Goal: Task Accomplishment & Management: Manage account settings

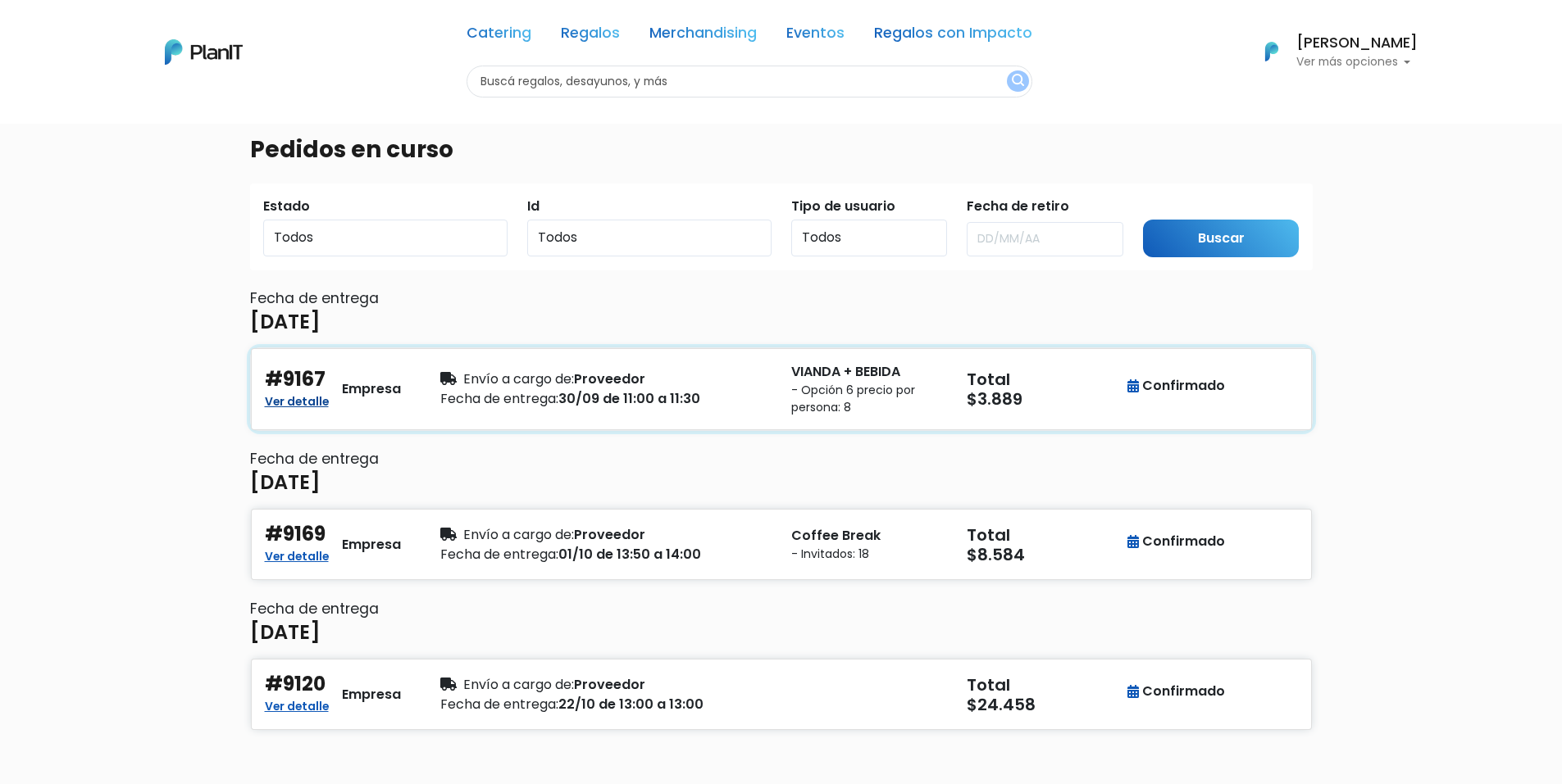
click at [314, 403] on link "Ver detalle" at bounding box center [297, 400] width 64 height 20
click at [315, 566] on div "Ver detalle" at bounding box center [297, 556] width 64 height 20
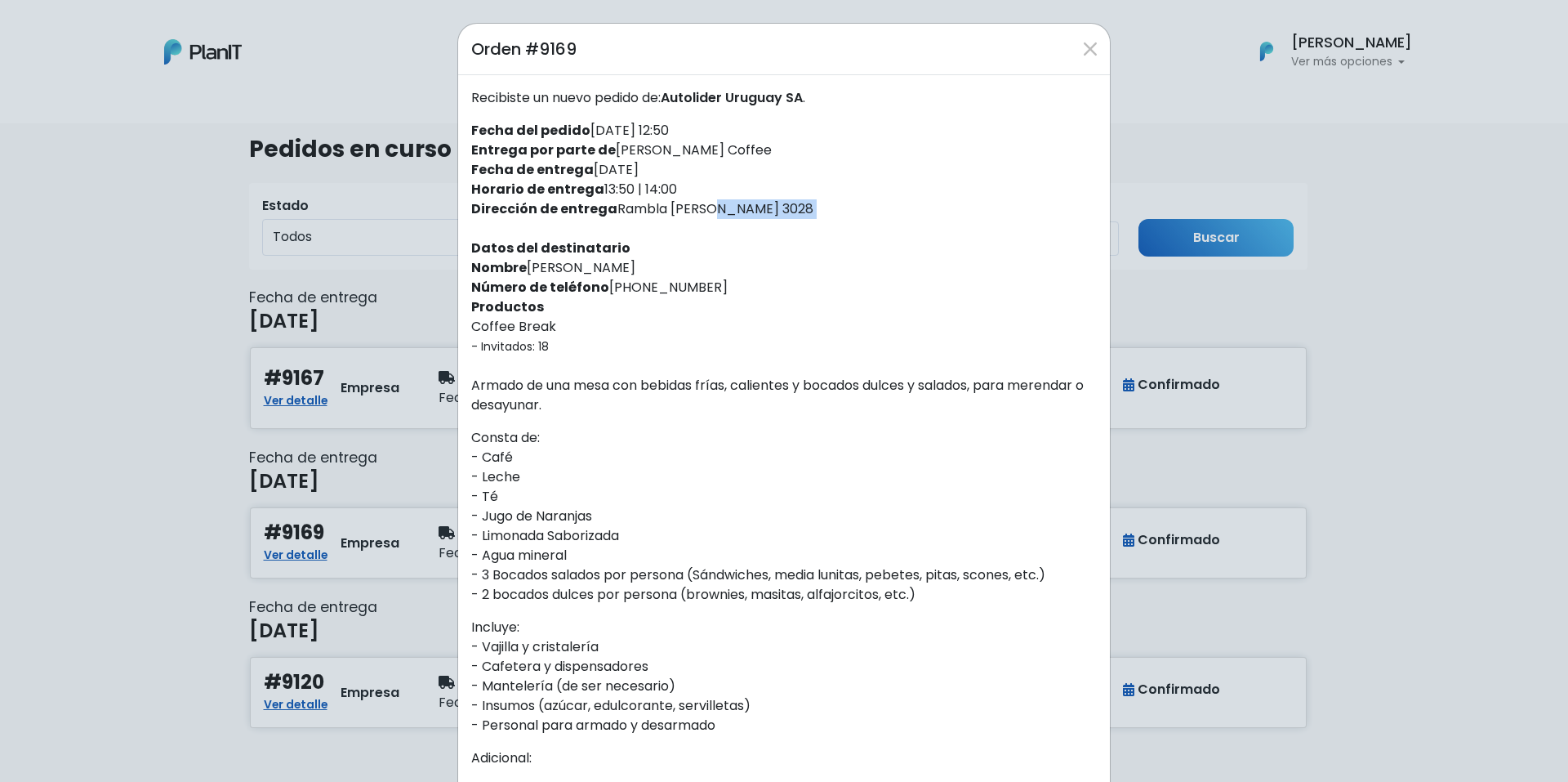
drag, startPoint x: 611, startPoint y: 207, endPoint x: 815, endPoint y: 226, distance: 204.9
click at [815, 226] on div "Recibiste un nuevo pedido de: Autolider Uruguay SA . Fecha del pedido [DATE] 12…" at bounding box center [784, 611] width 652 height 1072
copy div "Rambla [PERSON_NAME] 3028"
drag, startPoint x: 651, startPoint y: 291, endPoint x: 760, endPoint y: 282, distance: 109.4
click at [760, 282] on div "Recibiste un nuevo pedido de: Autolider Uruguay SA . Fecha del pedido [DATE] 12…" at bounding box center [784, 611] width 652 height 1072
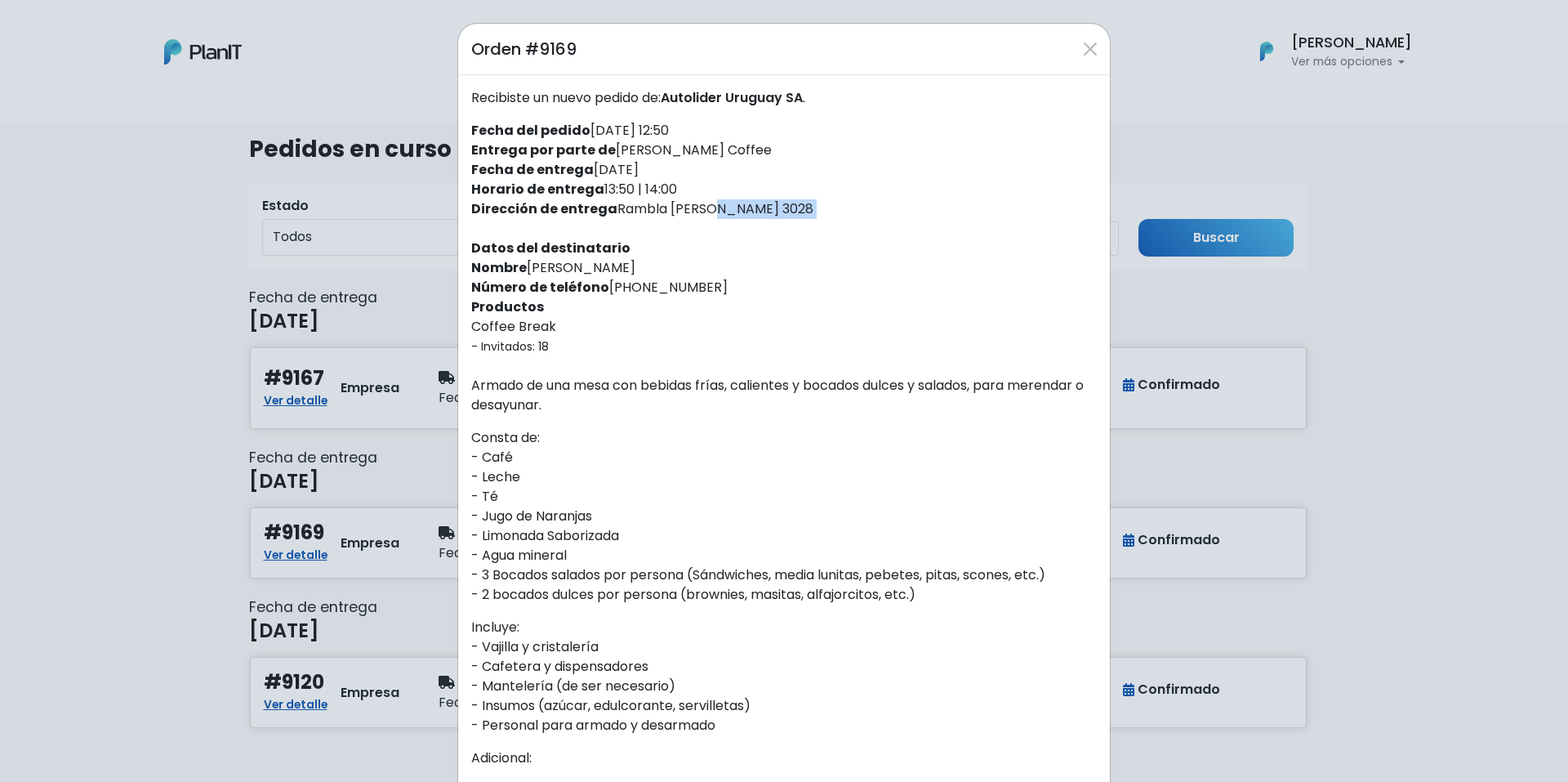
copy div "095407565"
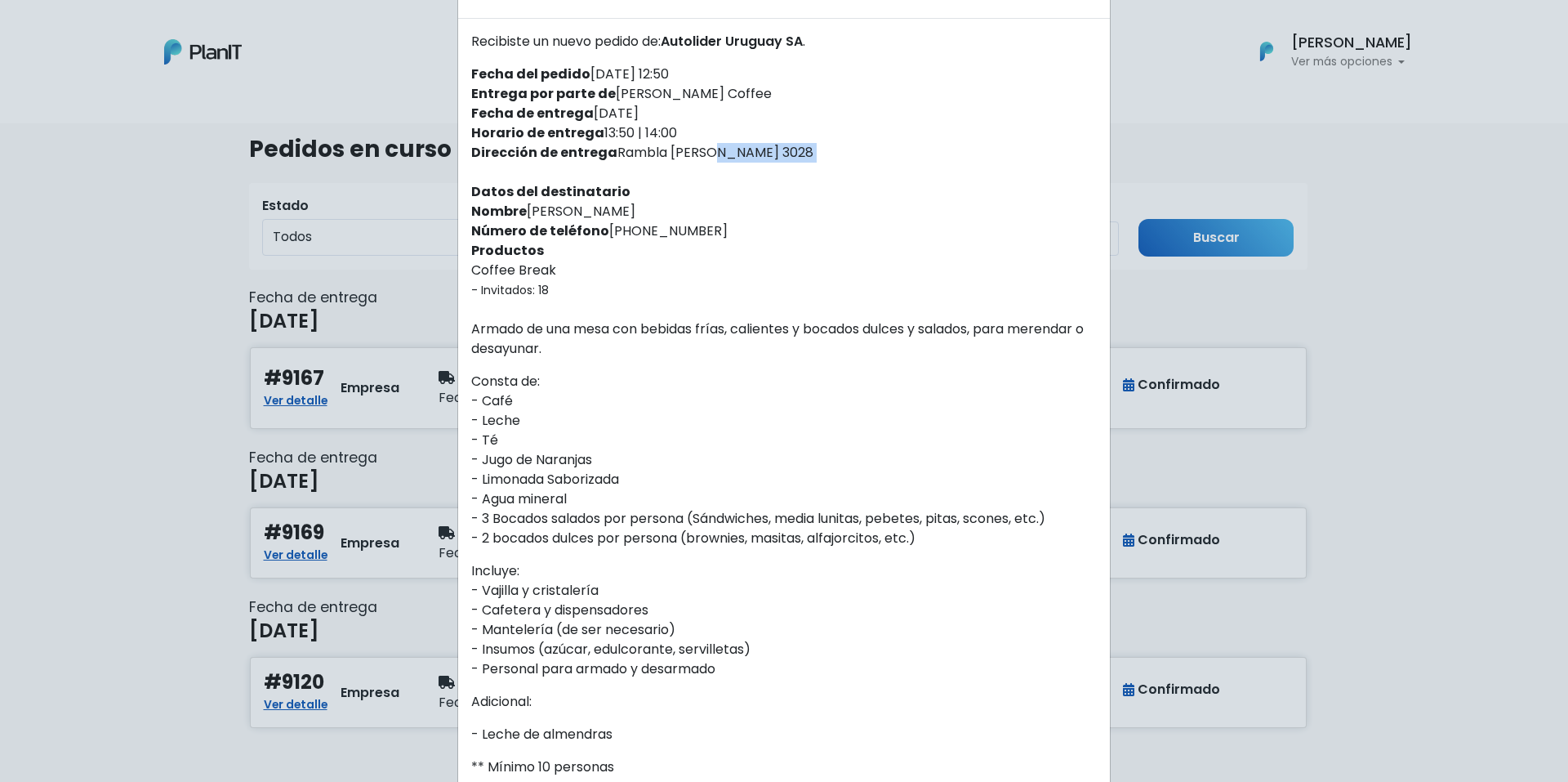
scroll to position [82, 0]
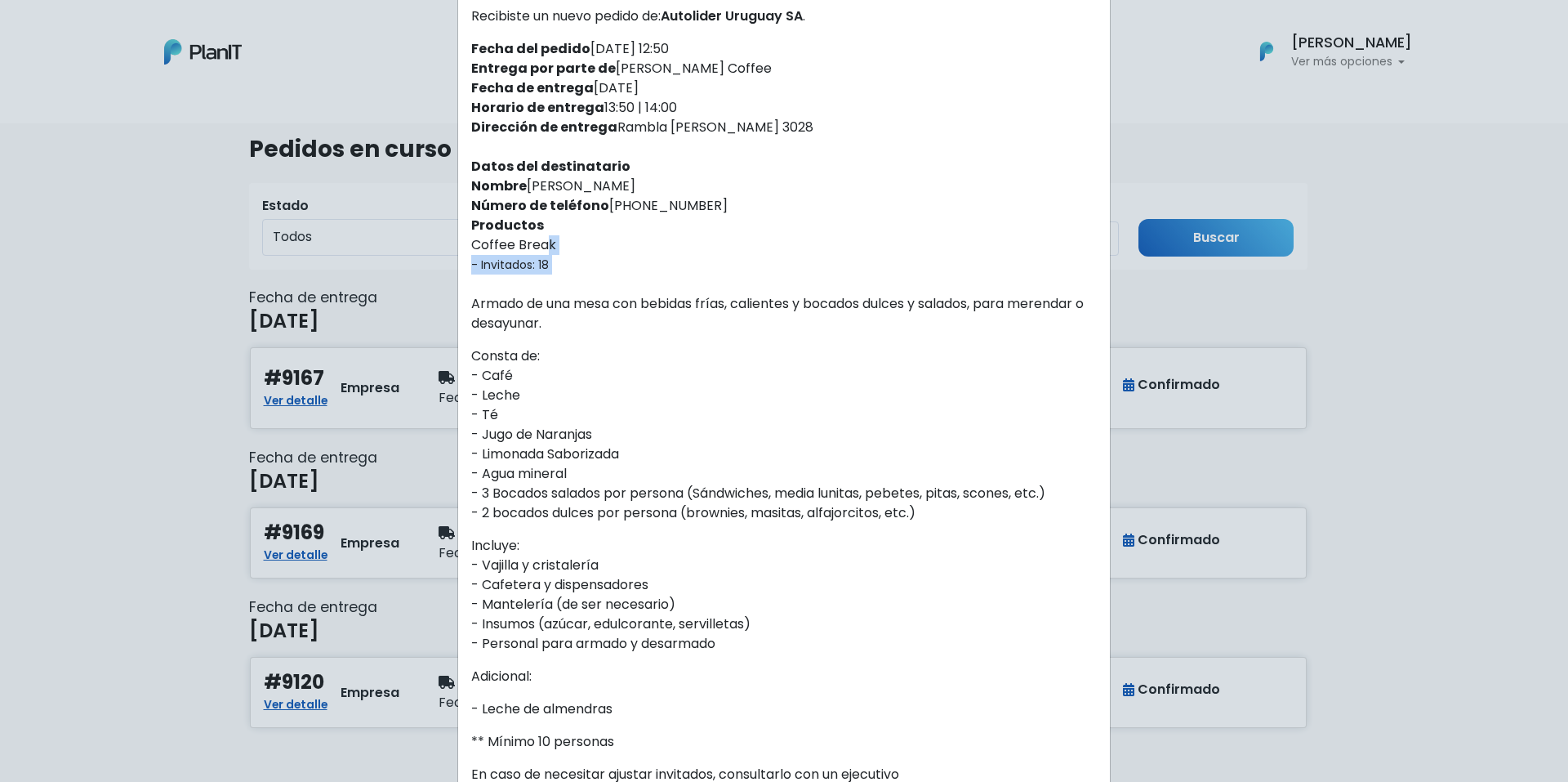
drag, startPoint x: 466, startPoint y: 245, endPoint x: 557, endPoint y: 275, distance: 95.8
click at [557, 275] on div "Recibiste un nuevo pedido de: Autolider Uruguay SA . Fecha del pedido [DATE] 12…" at bounding box center [784, 529] width 652 height 1072
copy div "Coffee Break - Invitados: 18"
click at [637, 280] on div "Recibiste un nuevo pedido de: Autolider Uruguay SA . Fecha del pedido [DATE] 12…" at bounding box center [784, 529] width 652 height 1072
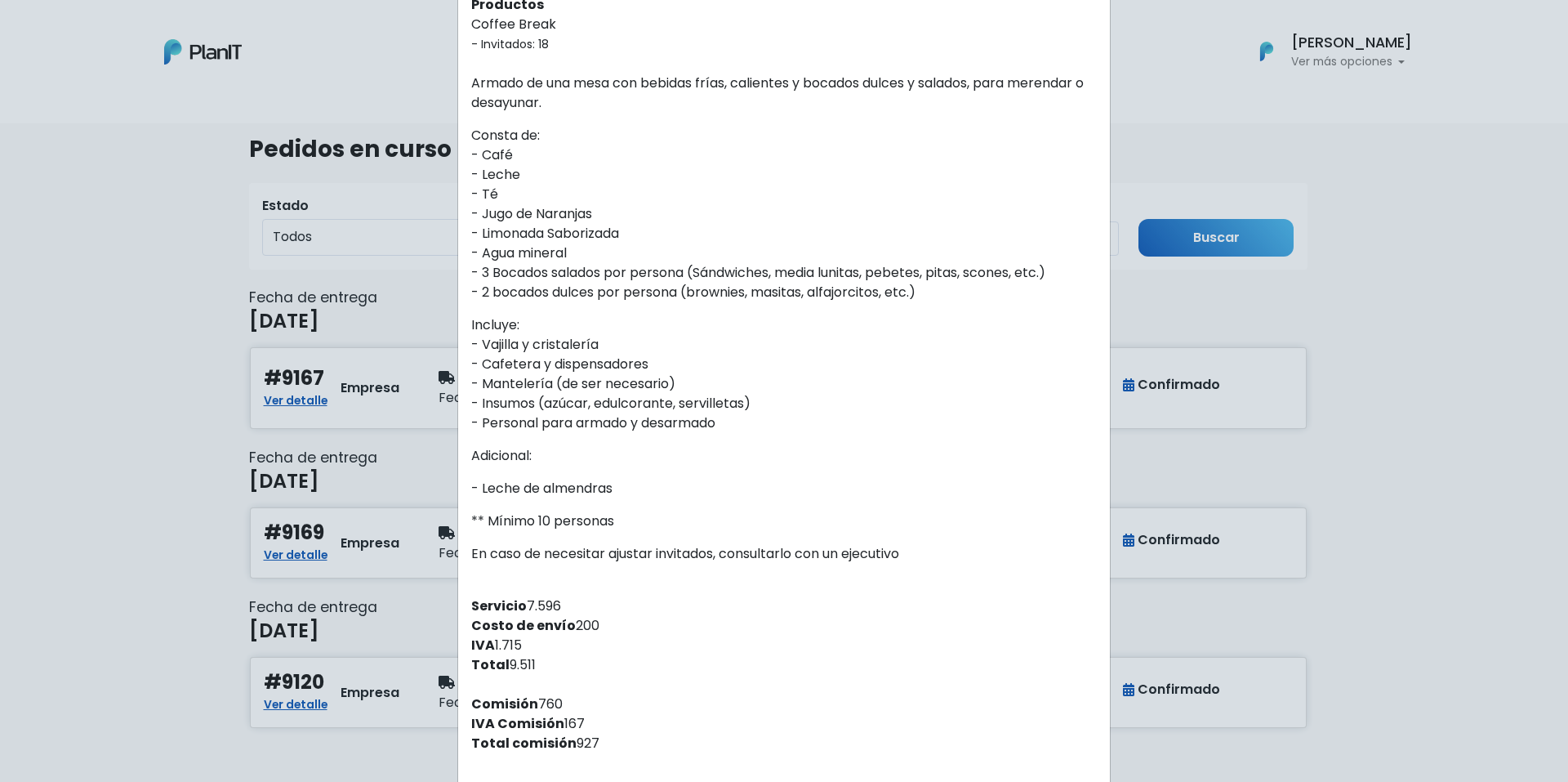
scroll to position [327, 0]
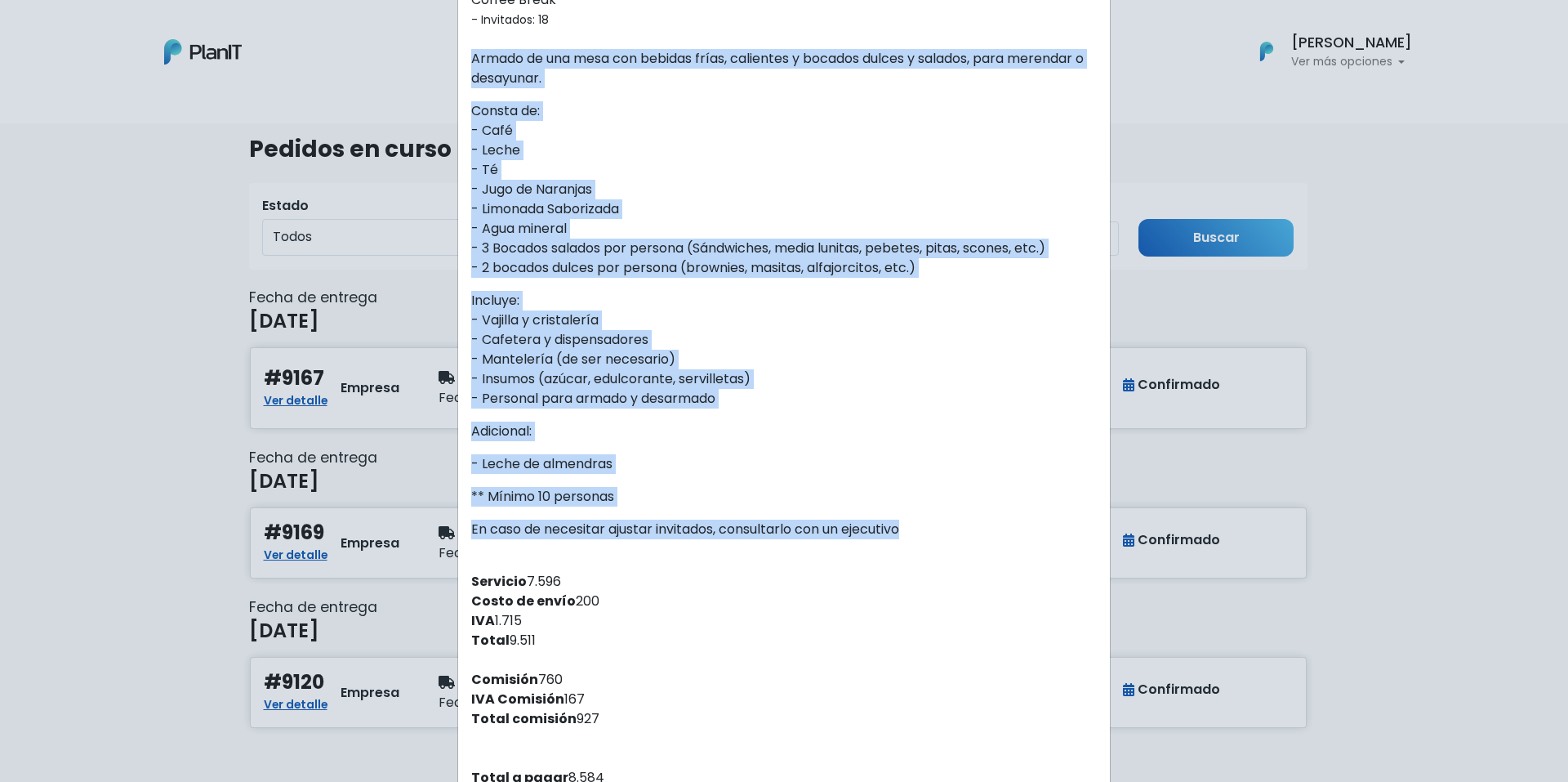
drag, startPoint x: 467, startPoint y: 61, endPoint x: 955, endPoint y: 545, distance: 687.3
click at [955, 545] on div "Recibiste un nuevo pedido de: Autolider Uruguay SA . Fecha del pedido [DATE] 12…" at bounding box center [784, 284] width 652 height 1072
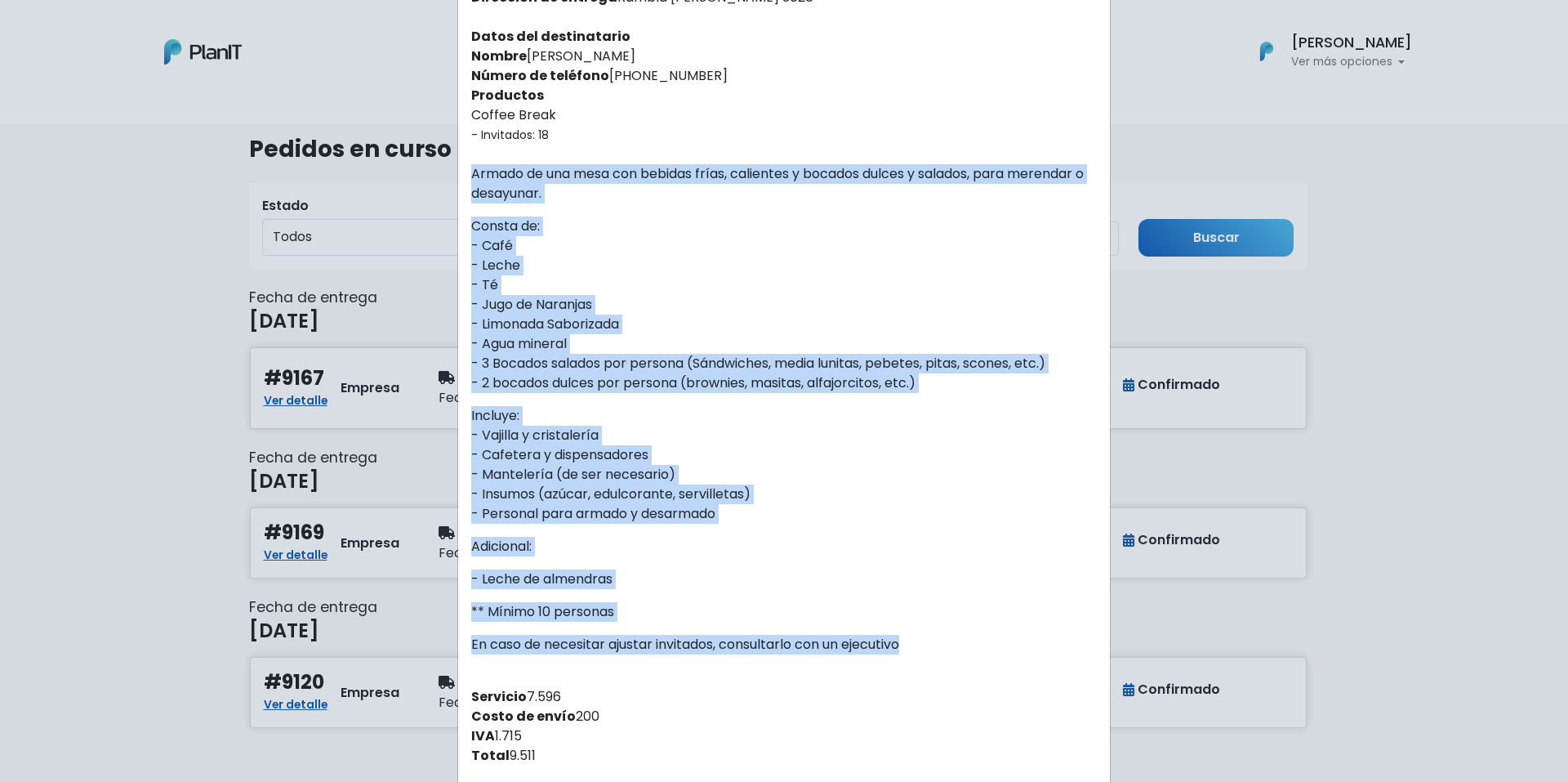
scroll to position [211, 0]
copy div "Armado de una mesa con bebidas frías, calientes y bocados dulces y salados, par…"
click at [646, 515] on p "Incluye: - Vajilla y cristalería - Cafetera y dispensadores - Mantelería (de se…" at bounding box center [784, 466] width 625 height 118
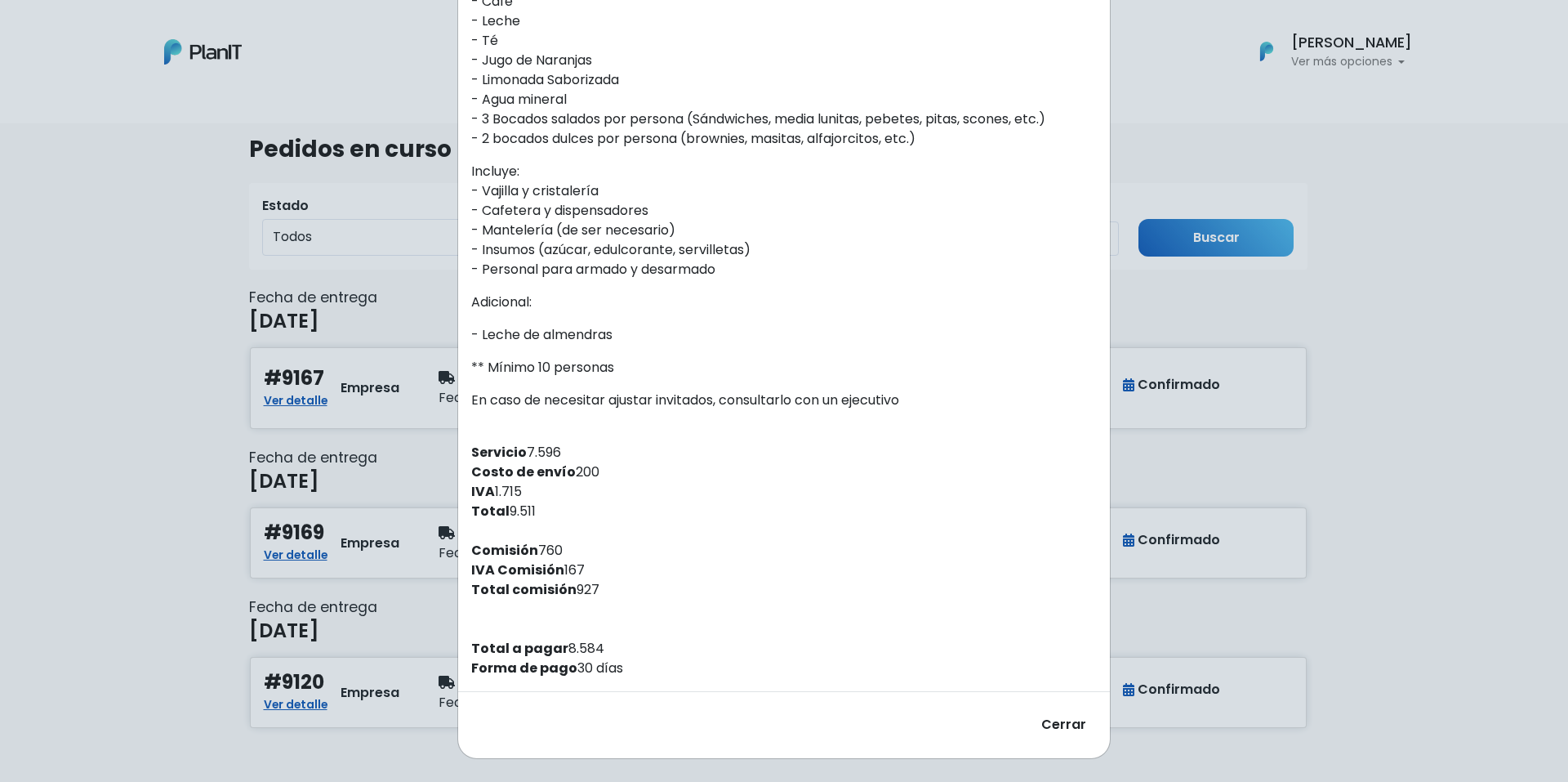
scroll to position [48, 0]
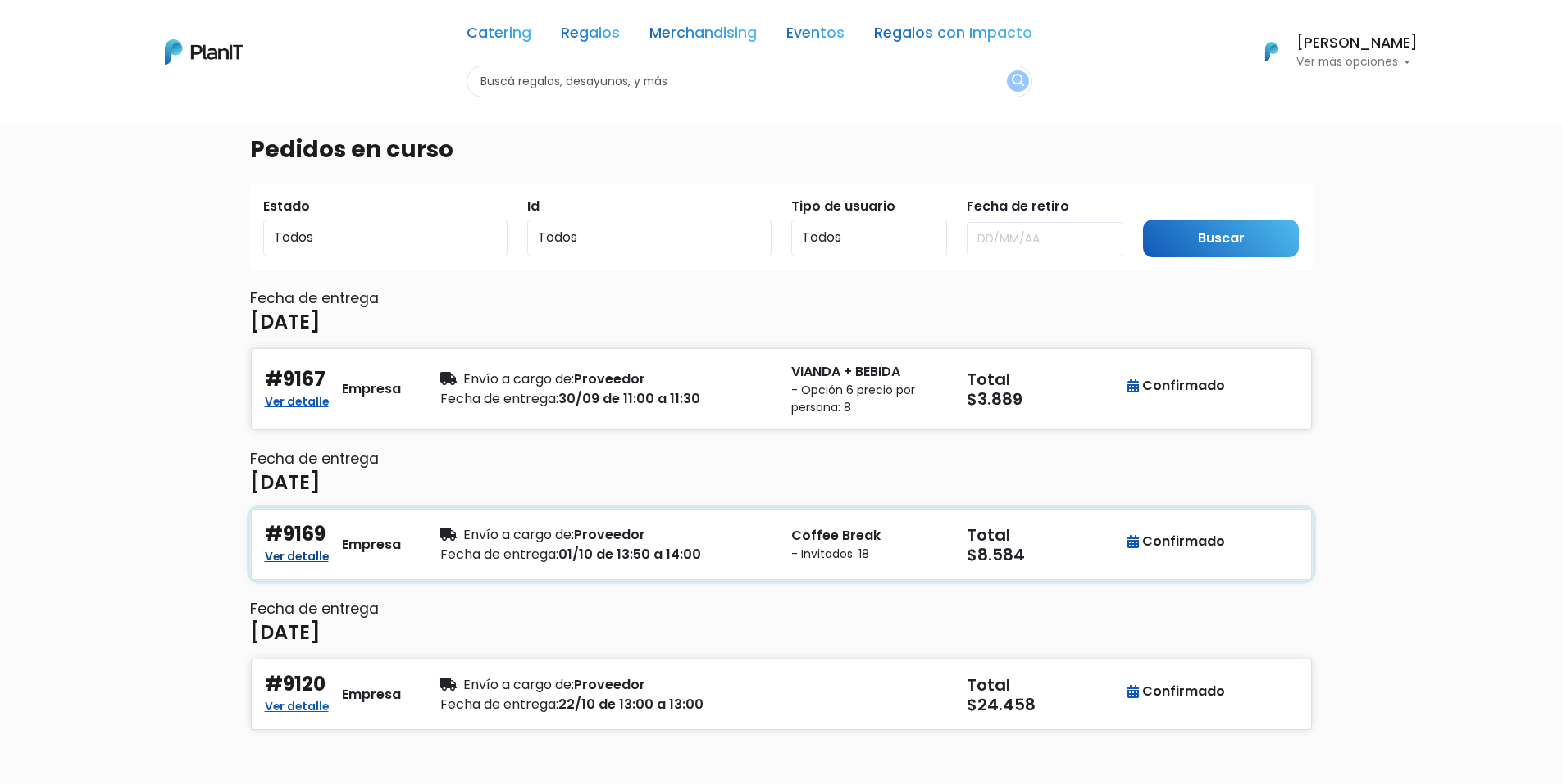
click at [308, 554] on link "Ver detalle" at bounding box center [297, 555] width 64 height 20
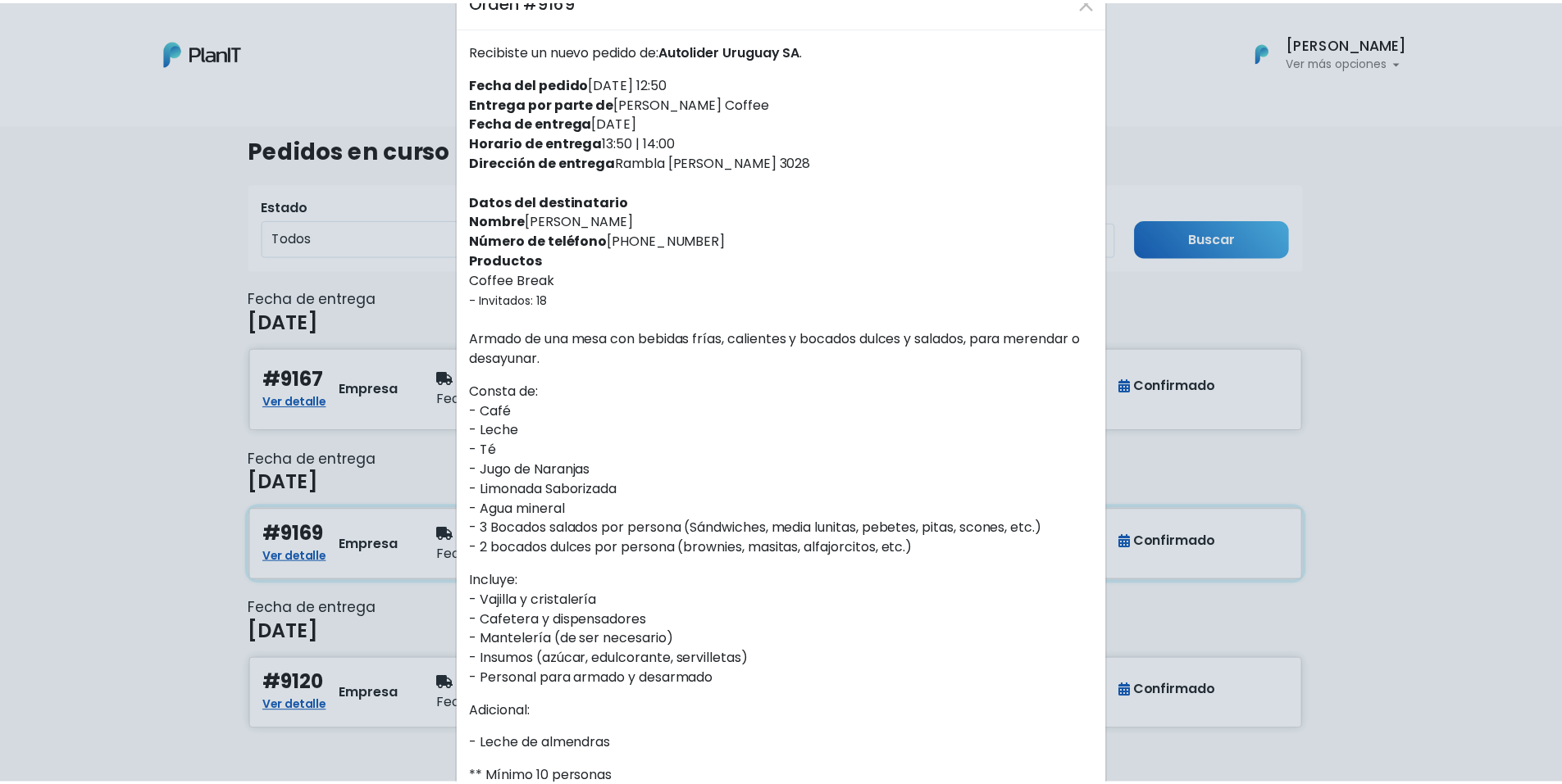
scroll to position [0, 0]
